Goal: Check status

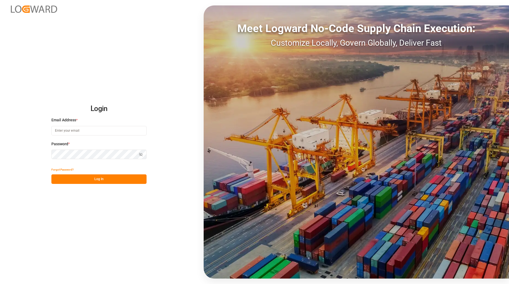
type input "[EMAIL_ADDRESS][DOMAIN_NAME]"
click at [113, 179] on button "Log In" at bounding box center [98, 179] width 95 height 10
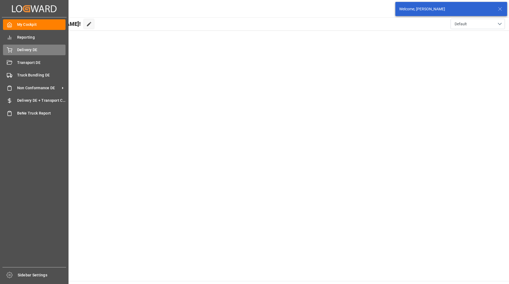
click at [17, 51] on span "Delivery DE" at bounding box center [41, 50] width 49 height 6
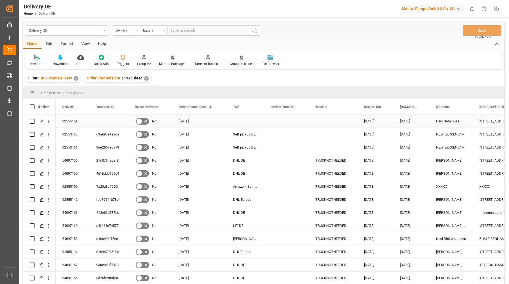
click at [31, 121] on input "Press Space to toggle row selection (unchecked)" at bounding box center [32, 121] width 5 height 5
checkbox input "true"
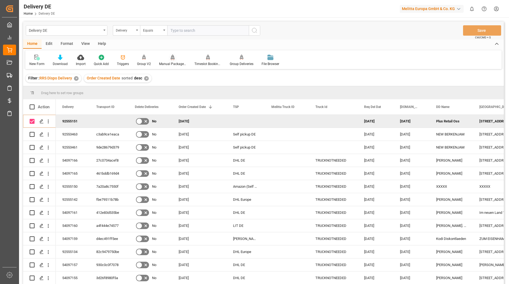
click at [169, 63] on div "Manual Package TypeDetermination" at bounding box center [172, 63] width 27 height 5
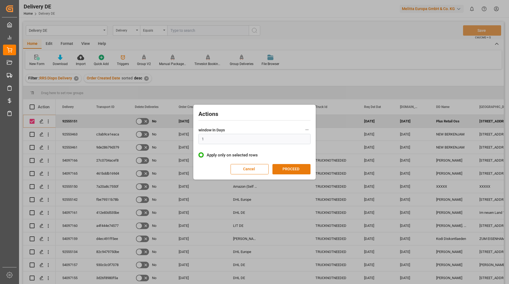
click at [300, 169] on button "PROCEED" at bounding box center [291, 169] width 38 height 10
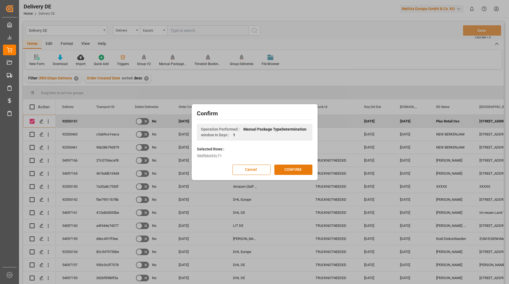
click at [300, 168] on button "CONFIRM" at bounding box center [293, 169] width 38 height 10
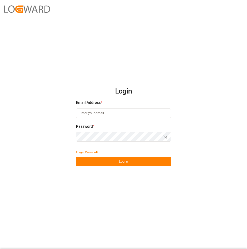
type input "[EMAIL_ADDRESS][DOMAIN_NAME]"
click at [135, 162] on button "Log In" at bounding box center [123, 162] width 95 height 10
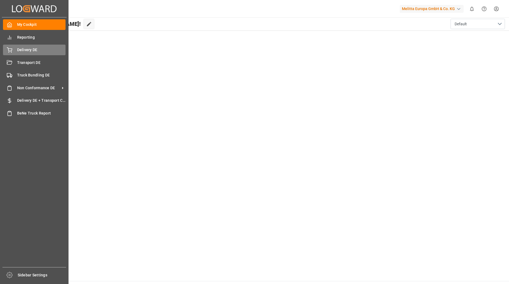
click at [10, 49] on icon at bounding box center [9, 50] width 5 height 4
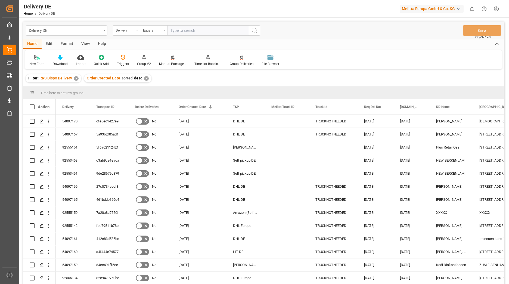
click at [192, 32] on input "text" at bounding box center [208, 30] width 82 height 10
type input "92548617"
click at [247, 29] on icon "search button" at bounding box center [254, 30] width 7 height 7
